Goal: Task Accomplishment & Management: Manage account settings

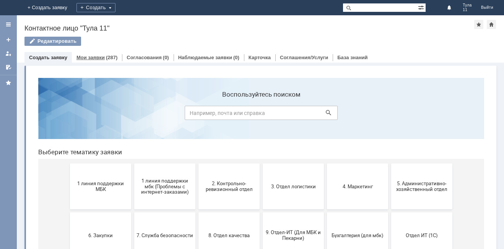
click at [79, 57] on link "Мои заявки" at bounding box center [90, 58] width 28 height 6
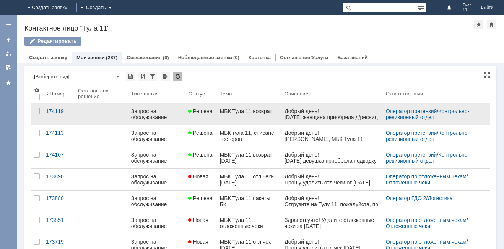
click at [262, 121] on link "МБК Тула 11 возврат" at bounding box center [249, 114] width 65 height 21
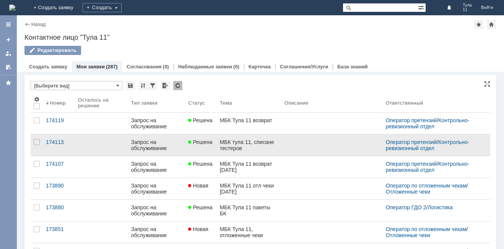
click at [226, 148] on div "МБК тула 11, списане тестеров" at bounding box center [249, 145] width 58 height 12
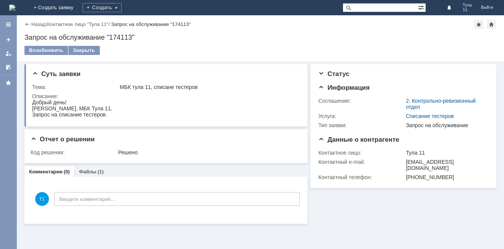
click at [15, 5] on img at bounding box center [12, 8] width 6 height 6
